Goal: Task Accomplishment & Management: Complete application form

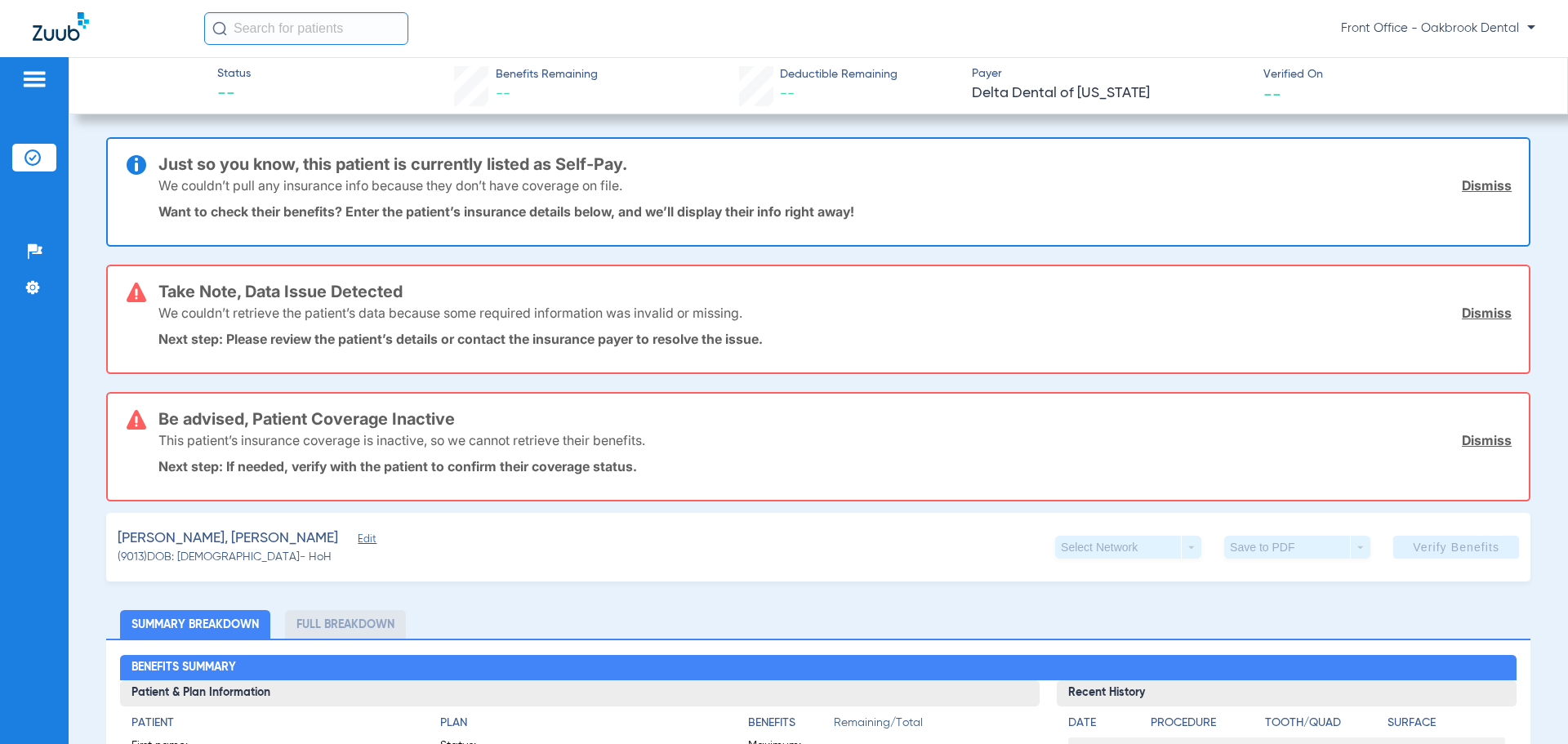
click at [39, 78] on img at bounding box center [34, 79] width 26 height 19
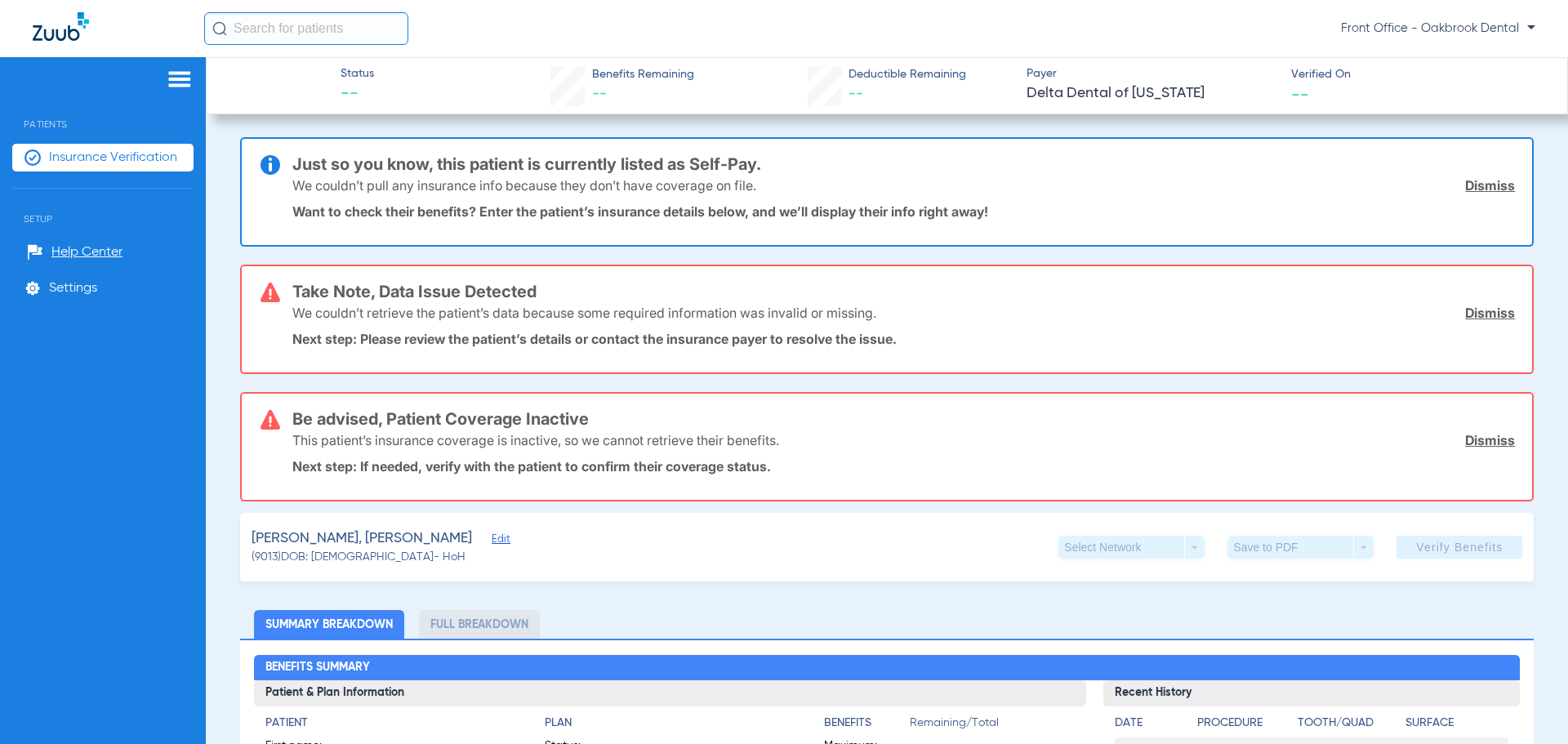
click at [59, 37] on img at bounding box center [60, 27] width 56 height 29
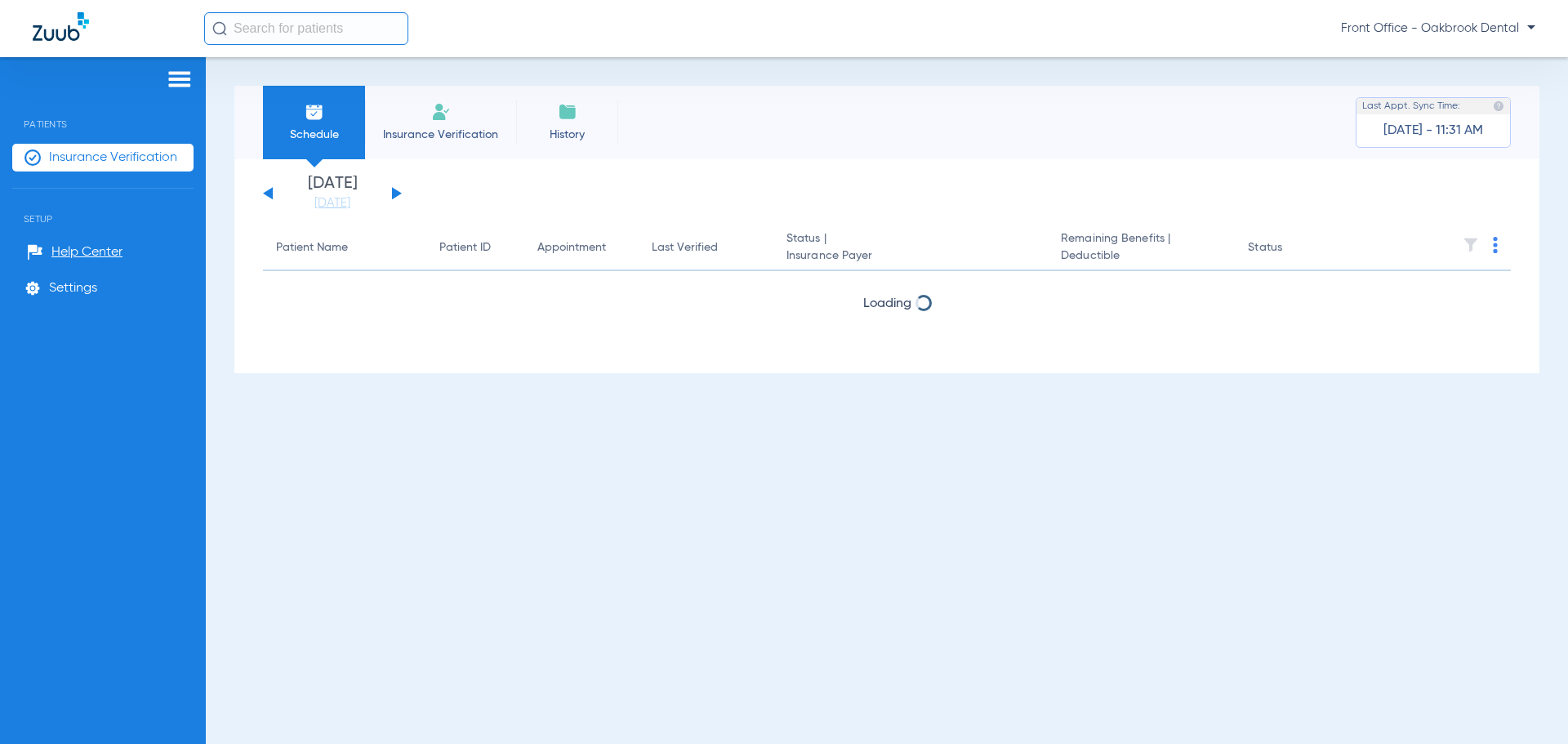
click at [424, 124] on li "Insurance Verification" at bounding box center [440, 122] width 151 height 74
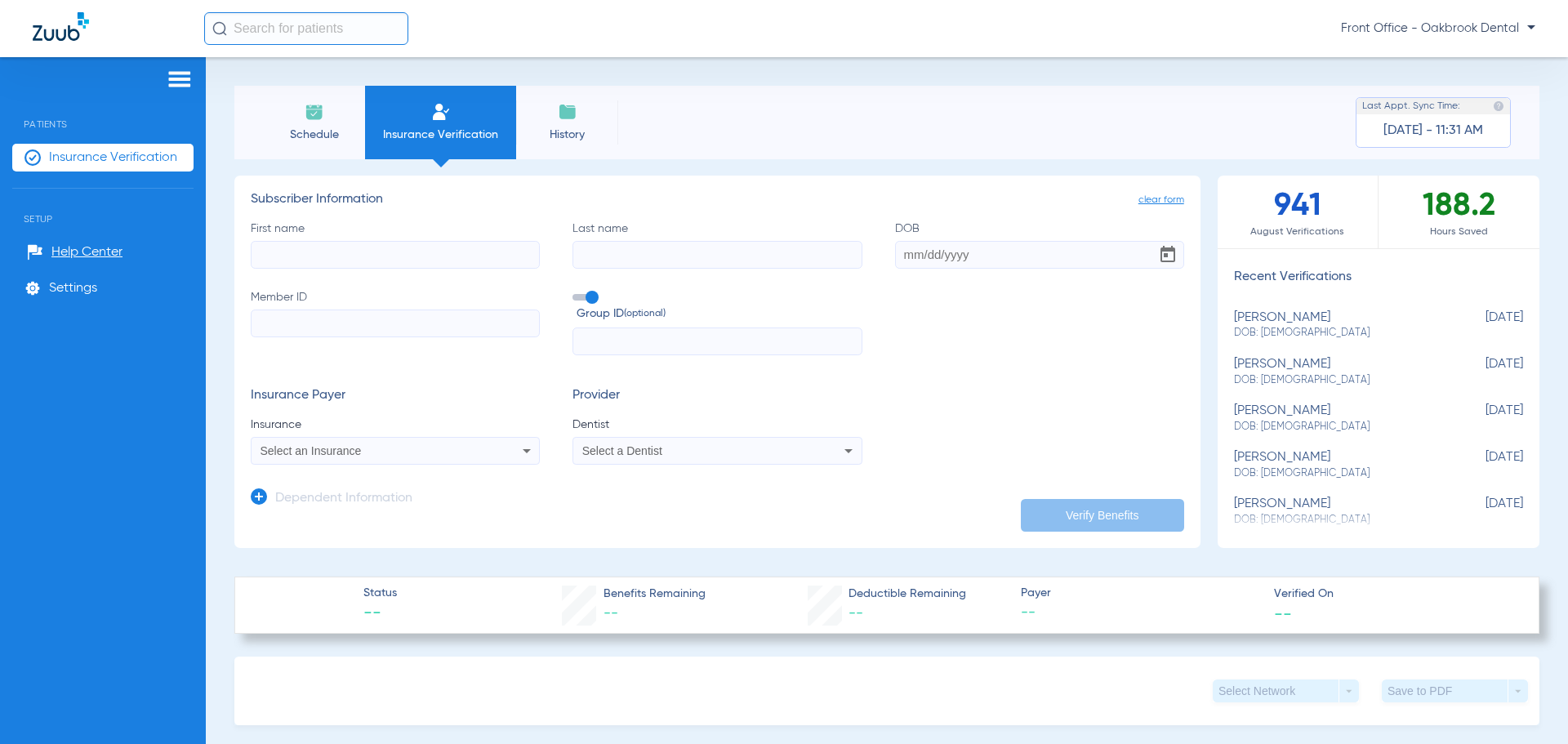
click at [373, 258] on input "First name" at bounding box center [395, 254] width 289 height 28
type input "[PERSON_NAME]"
type input "[DATE]"
type input "08067379209"
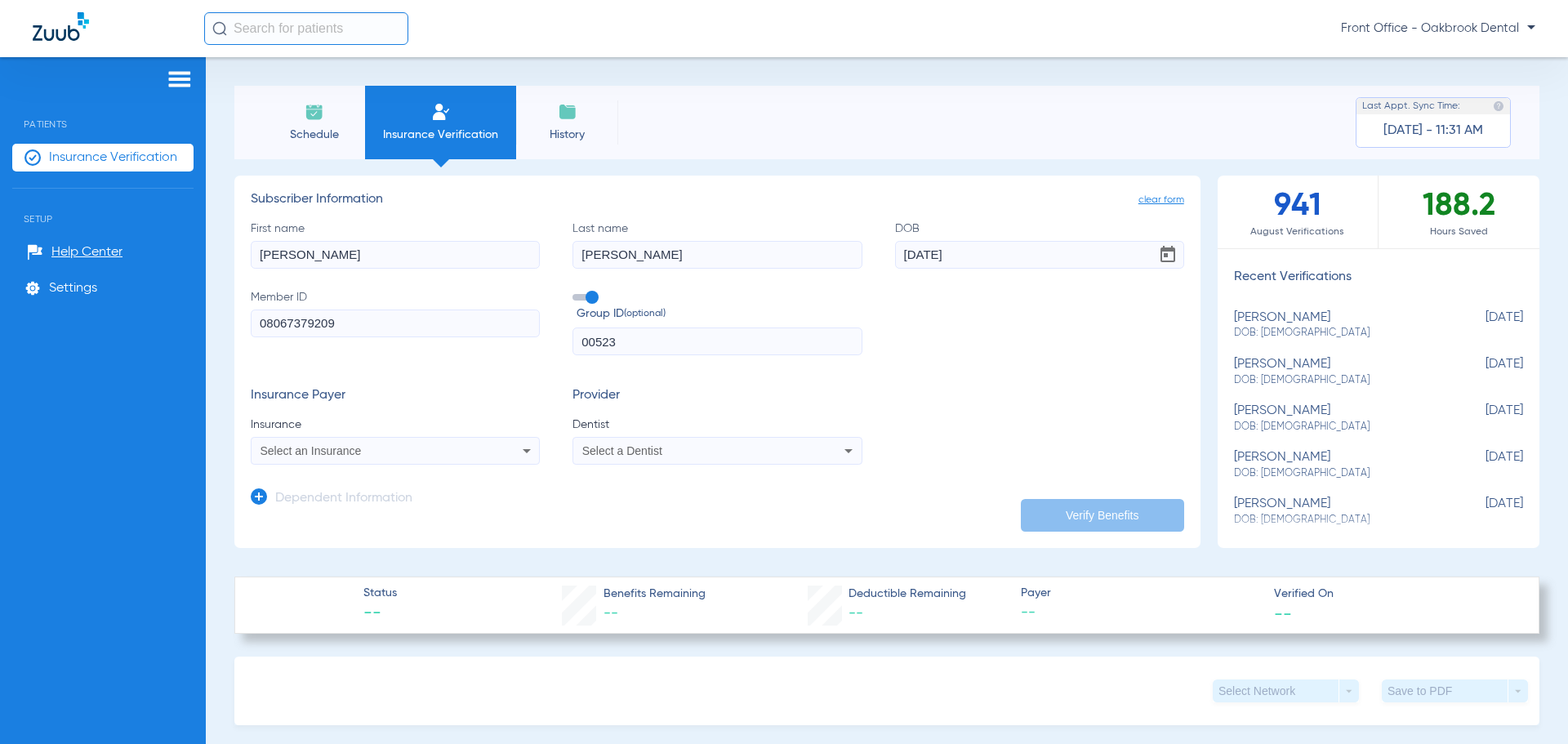
type input "00523"
click at [431, 443] on div "Select an Insurance" at bounding box center [395, 450] width 288 height 19
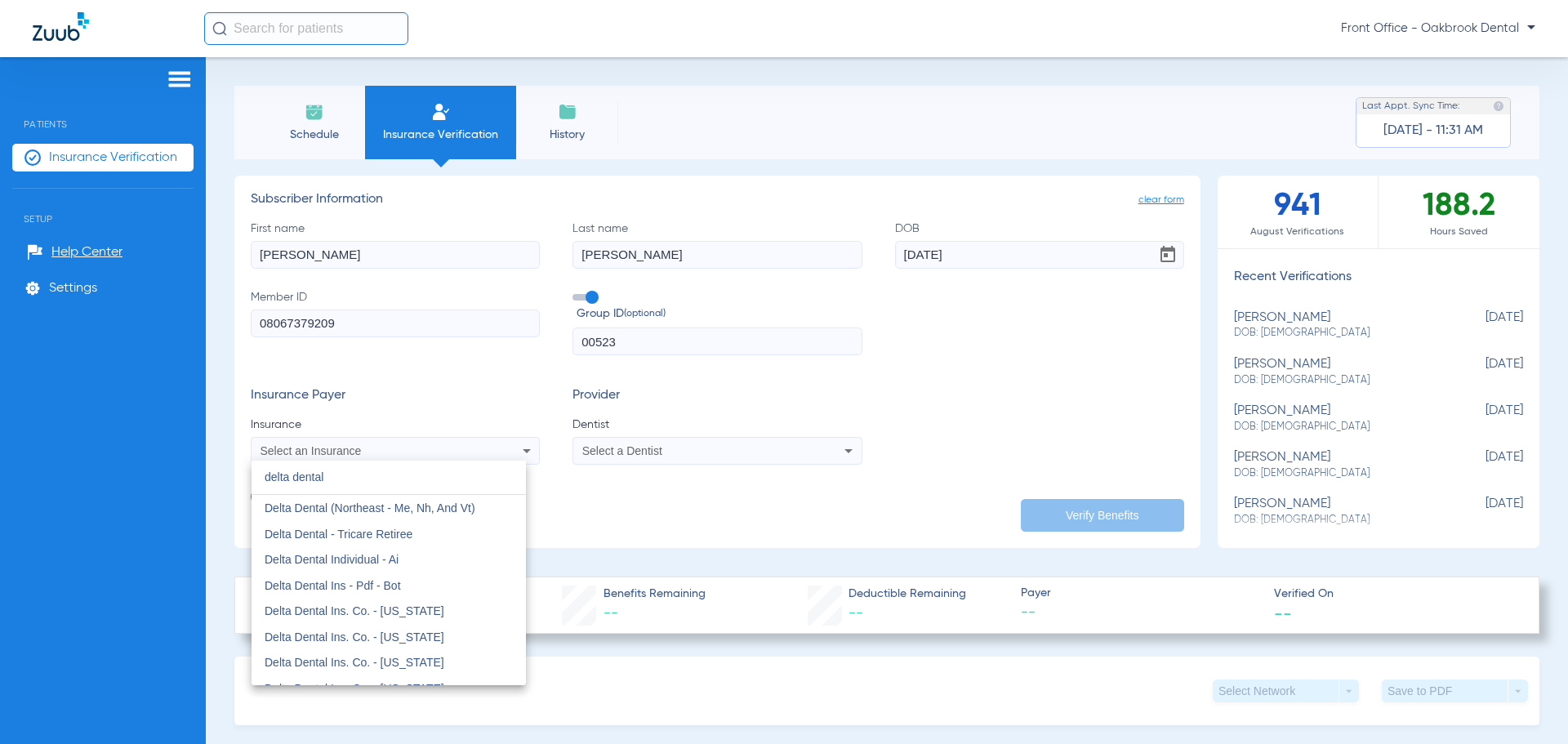
type input "delta dental"
click at [428, 616] on mat-option "Delta Dental Of [US_STATE]" at bounding box center [388, 614] width 274 height 26
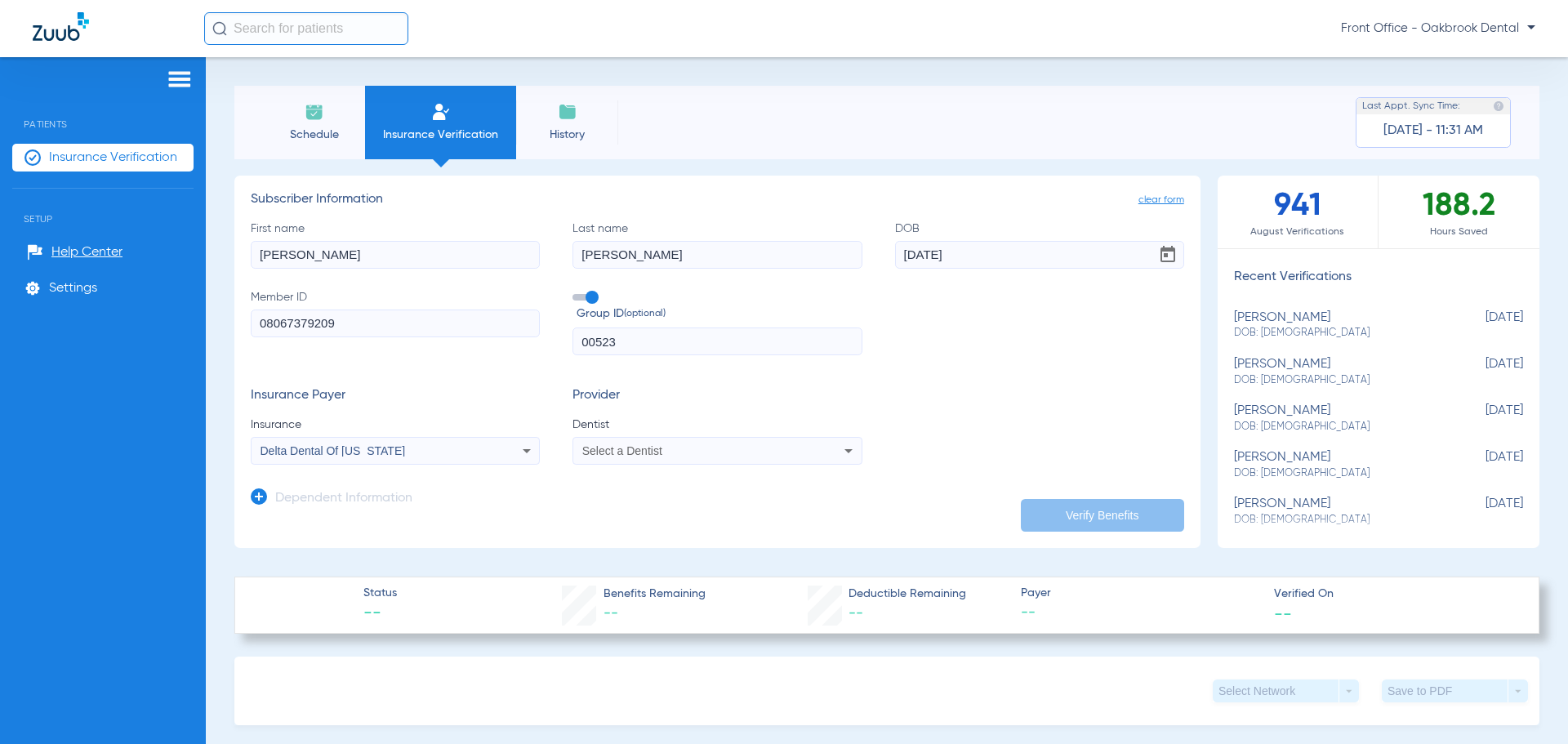
click at [668, 445] on div "Select a Dentist" at bounding box center [716, 450] width 288 height 19
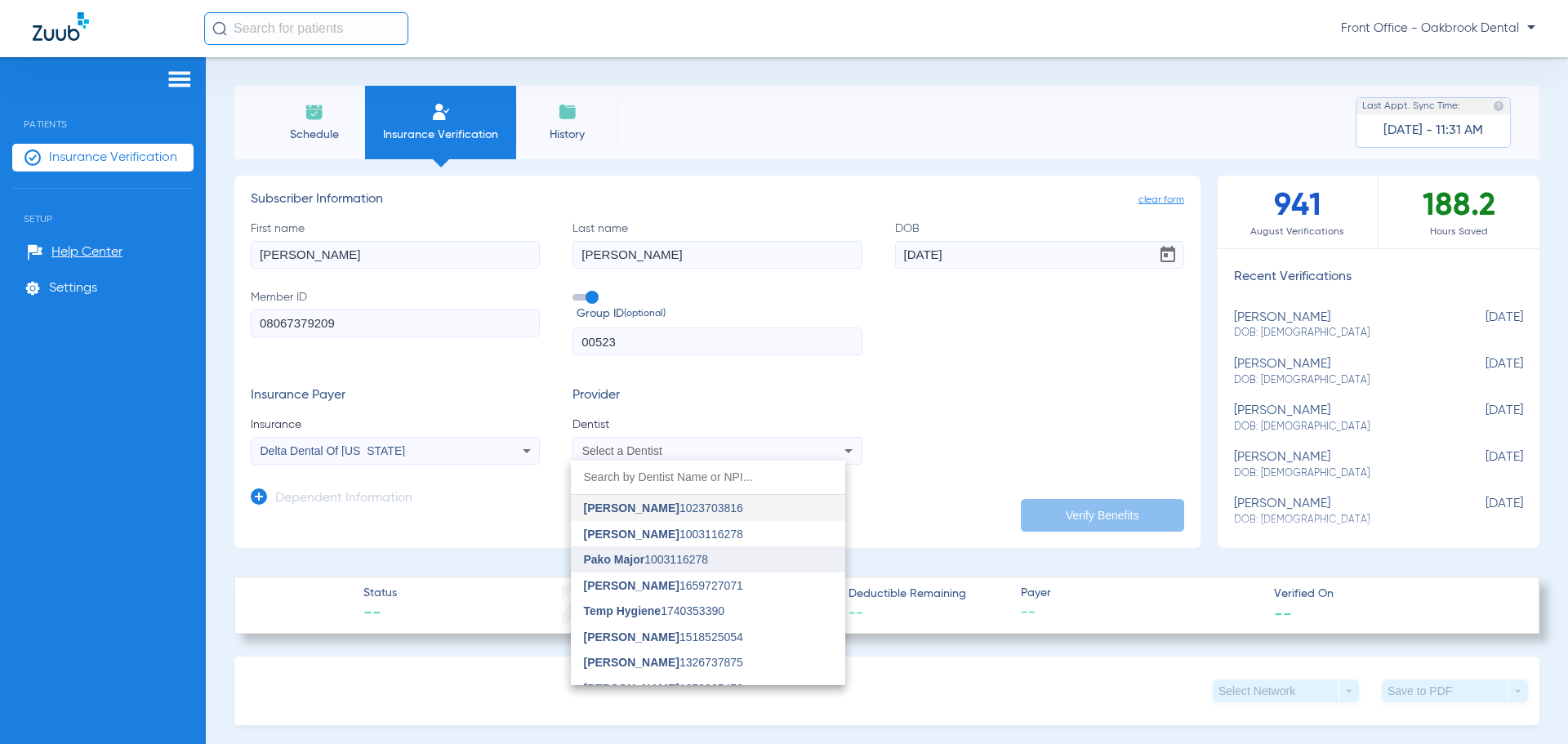
click at [662, 564] on span "Pako Major 1003116278" at bounding box center [646, 559] width 125 height 12
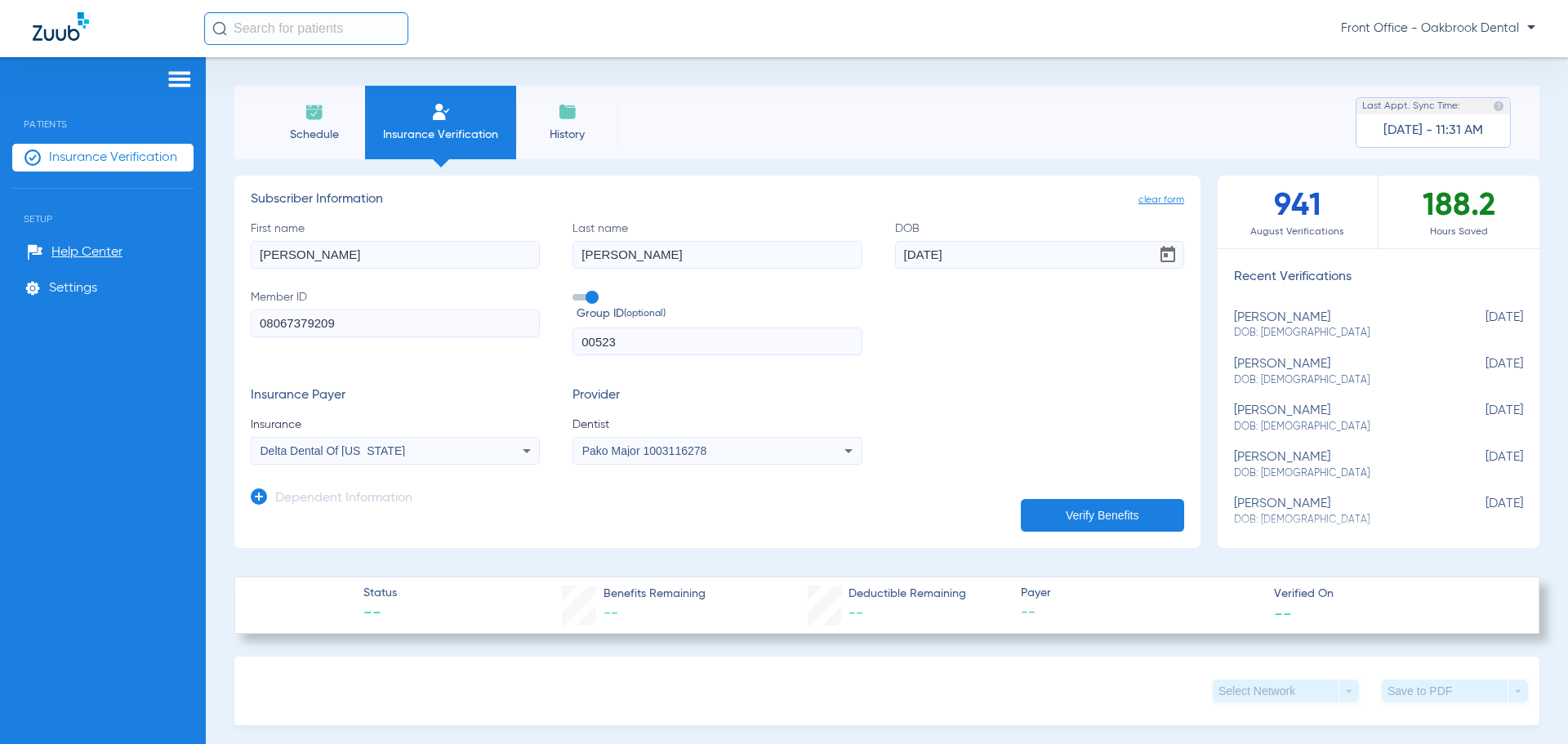
click at [1125, 524] on button "Verify Benefits" at bounding box center [1102, 515] width 164 height 33
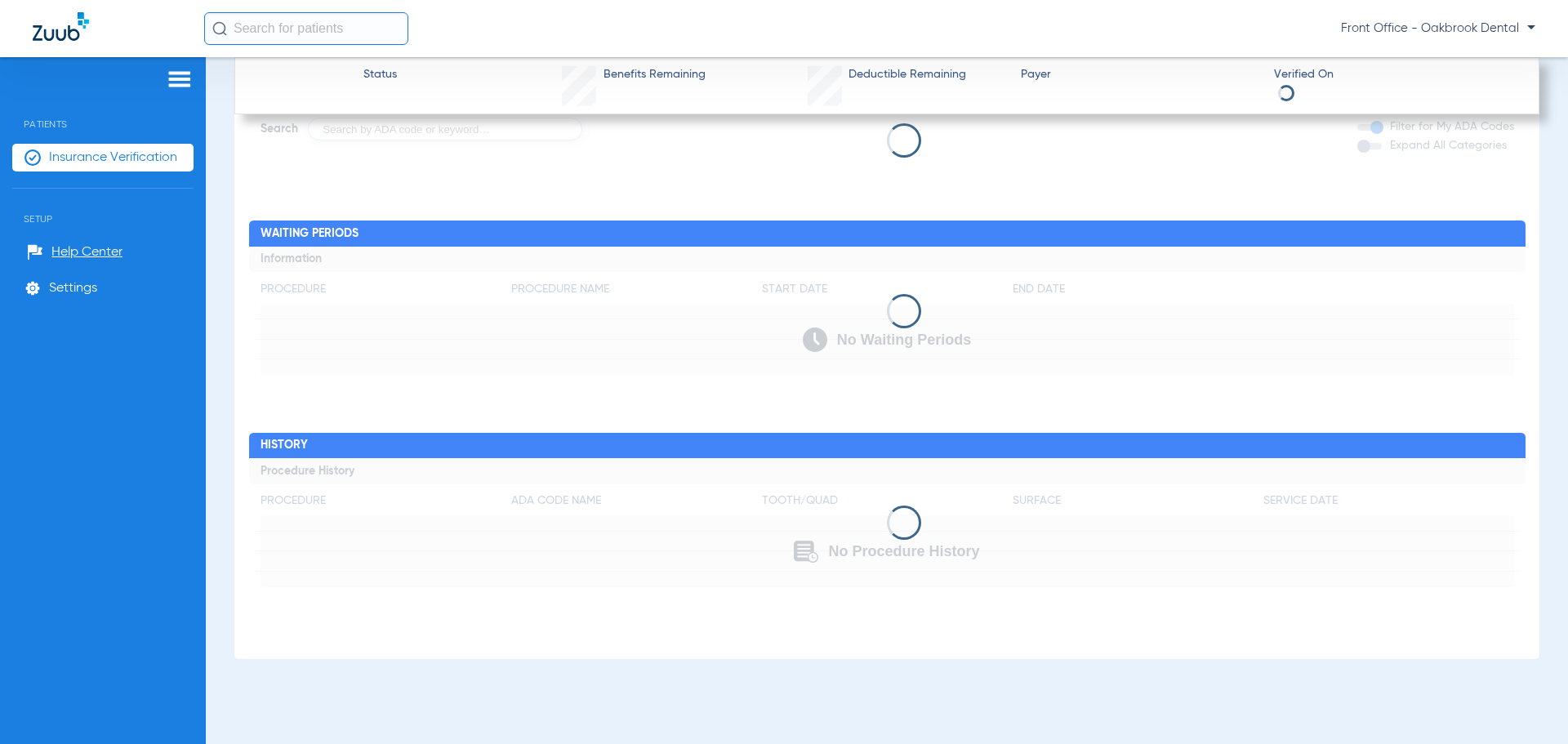
scroll to position [0, 0]
